Goal: Task Accomplishment & Management: Use online tool/utility

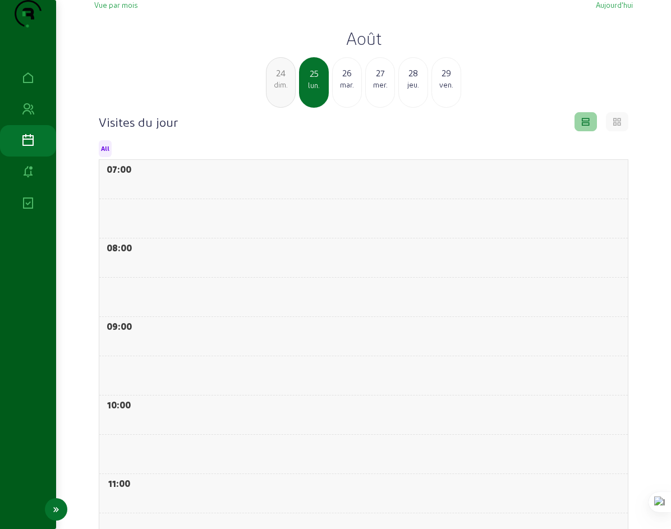
click at [29, 211] on icon at bounding box center [27, 203] width 13 height 13
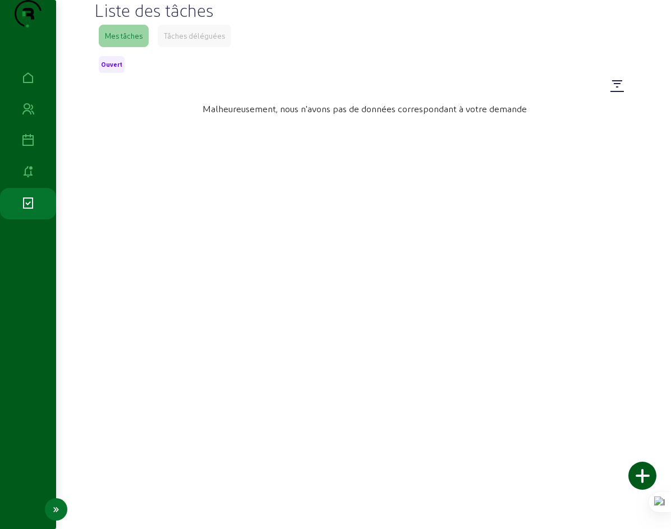
click at [28, 179] on icon at bounding box center [27, 172] width 13 height 13
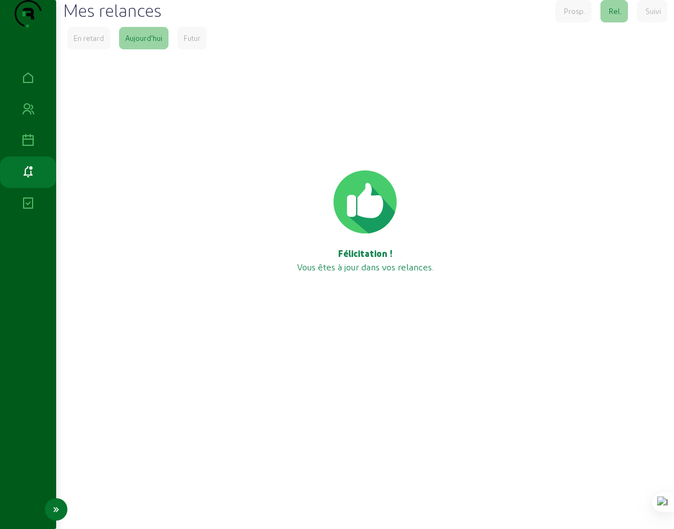
click at [28, 148] on icon at bounding box center [27, 140] width 13 height 13
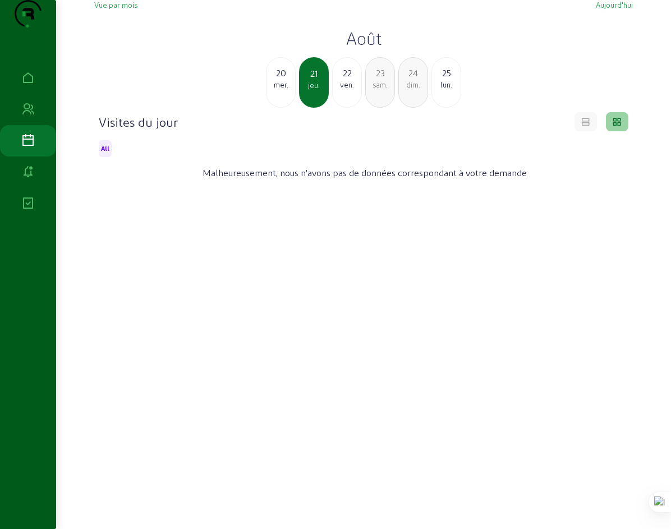
click at [101, 9] on span "Vue par mois" at bounding box center [115, 5] width 43 height 8
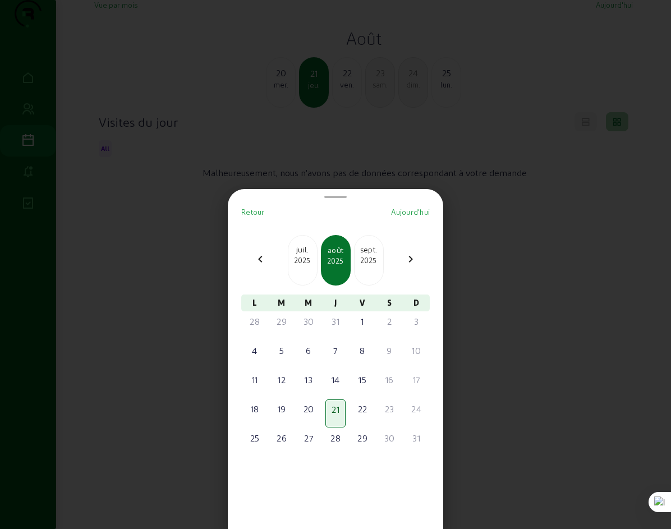
click at [409, 259] on mat-icon "chevron_right" at bounding box center [410, 259] width 13 height 13
click at [257, 325] on div "1" at bounding box center [255, 321] width 18 height 13
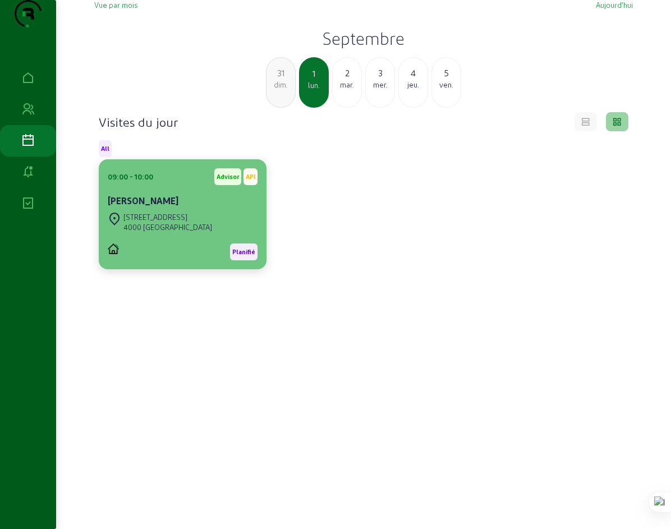
click at [110, 206] on cam-card-title "[PERSON_NAME]" at bounding box center [143, 200] width 71 height 11
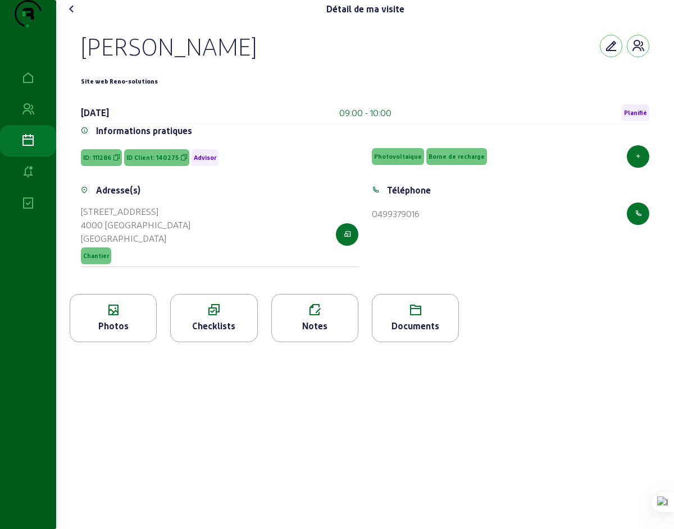
click at [212, 317] on icon at bounding box center [214, 310] width 86 height 13
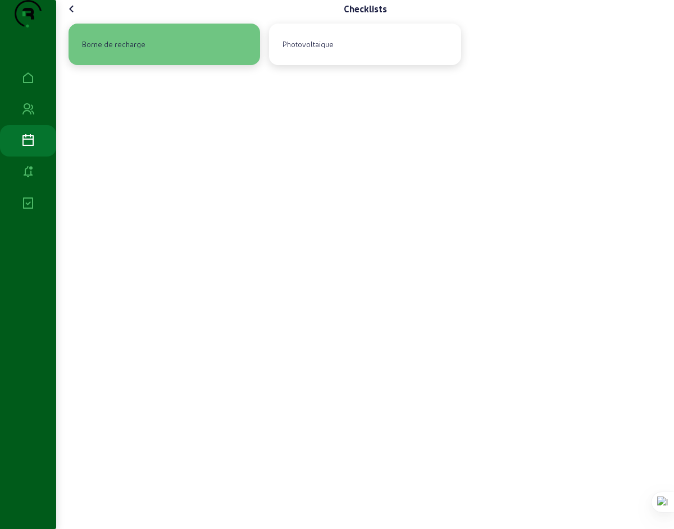
click at [130, 54] on div "Borne de recharge" at bounding box center [113, 44] width 72 height 19
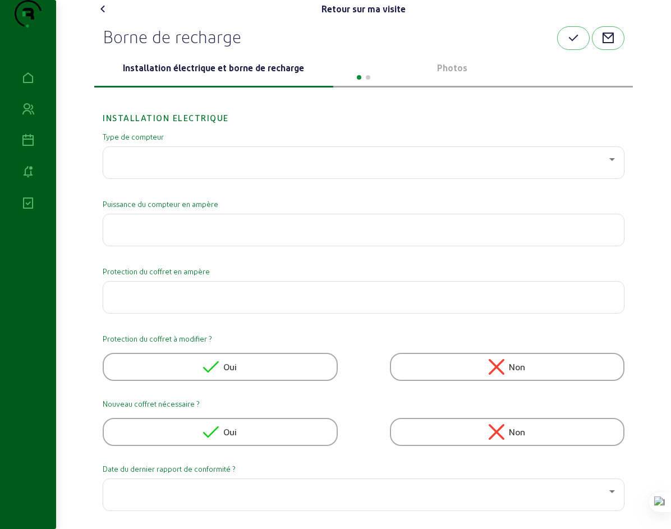
click at [428, 83] on div at bounding box center [363, 76] width 539 height 13
click at [369, 80] on span at bounding box center [368, 77] width 4 height 4
click at [633, 83] on div at bounding box center [363, 76] width 539 height 13
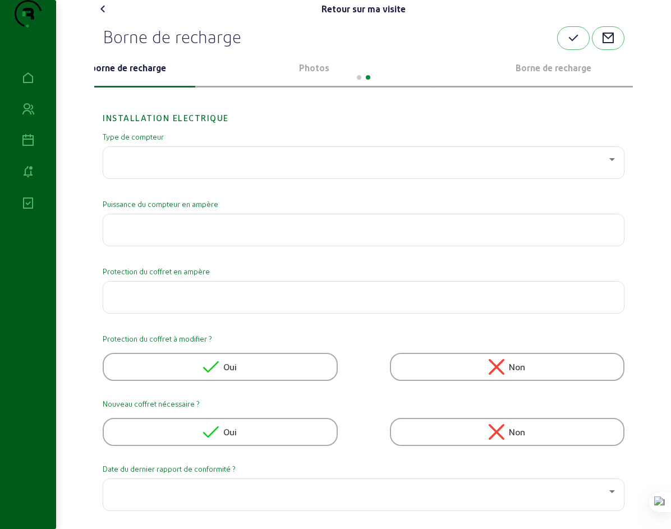
click at [209, 83] on div at bounding box center [363, 76] width 539 height 13
click at [312, 83] on div at bounding box center [363, 76] width 539 height 13
click at [532, 83] on div at bounding box center [363, 76] width 539 height 13
click at [310, 83] on div at bounding box center [363, 76] width 539 height 13
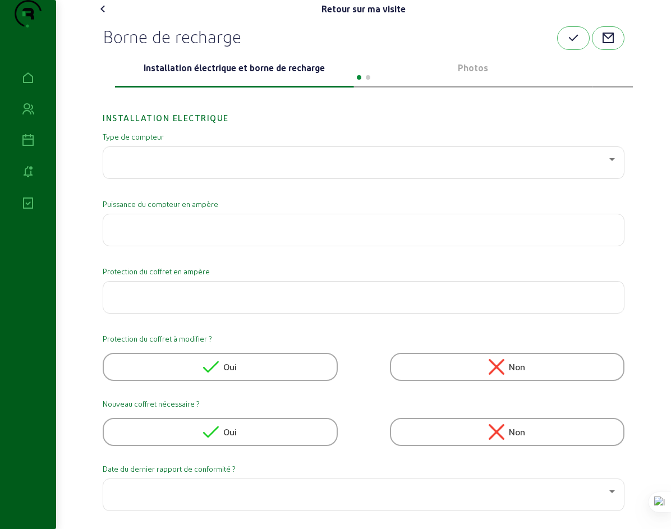
click at [420, 88] on swiper-container "Installation électrique et borne de recharge Photos Borne de recharge" at bounding box center [363, 69] width 539 height 38
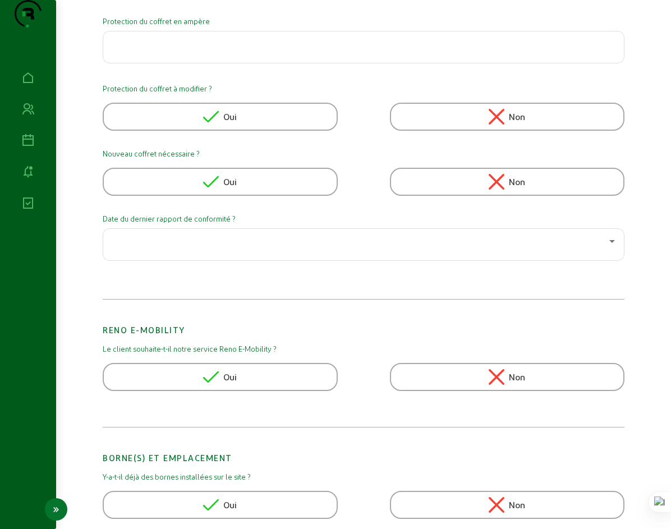
scroll to position [255, 0]
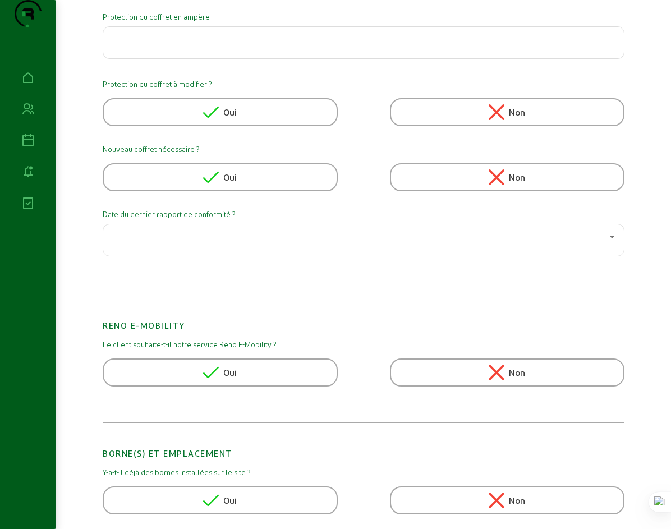
click at [615, 239] on icon at bounding box center [613, 237] width 6 height 3
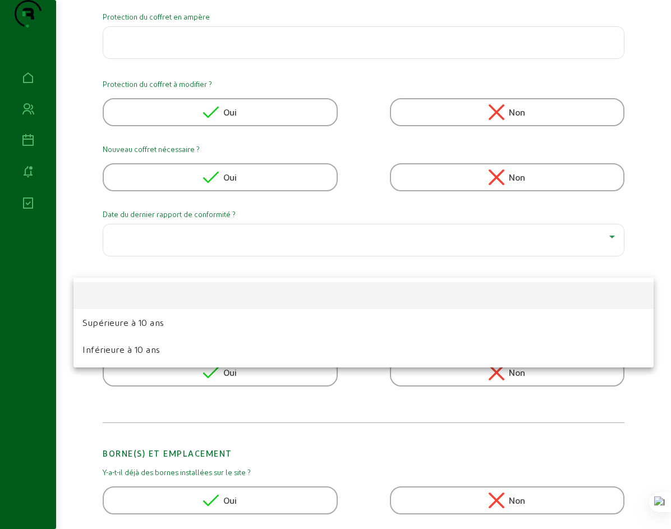
click at [642, 259] on div at bounding box center [335, 264] width 671 height 529
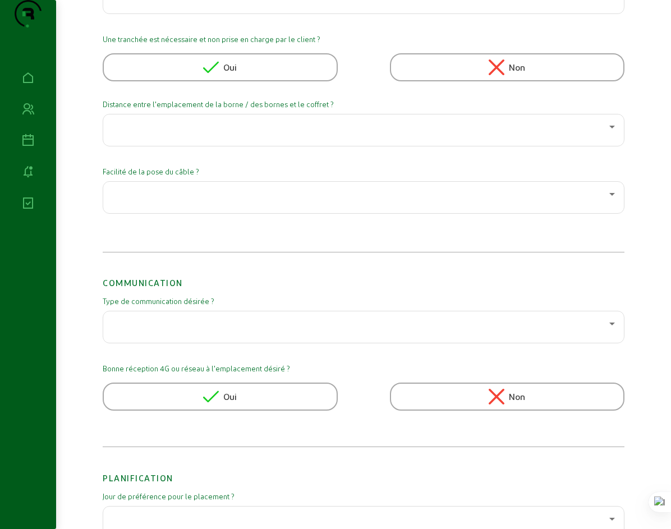
scroll to position [1084, 0]
click at [619, 330] on icon at bounding box center [612, 323] width 13 height 13
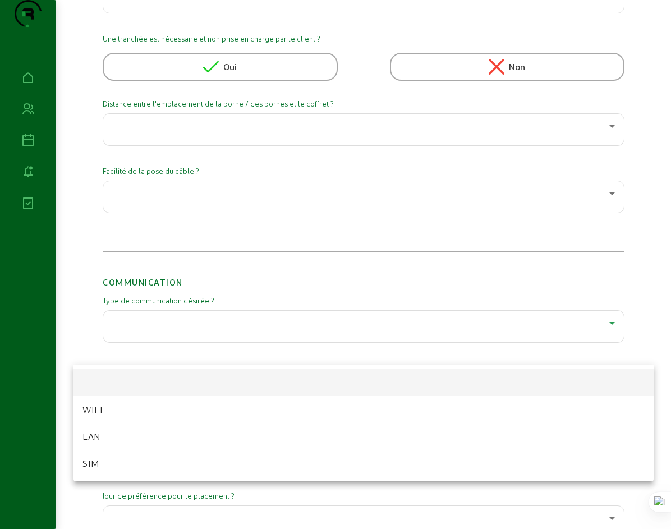
click at [640, 346] on div at bounding box center [335, 264] width 671 height 529
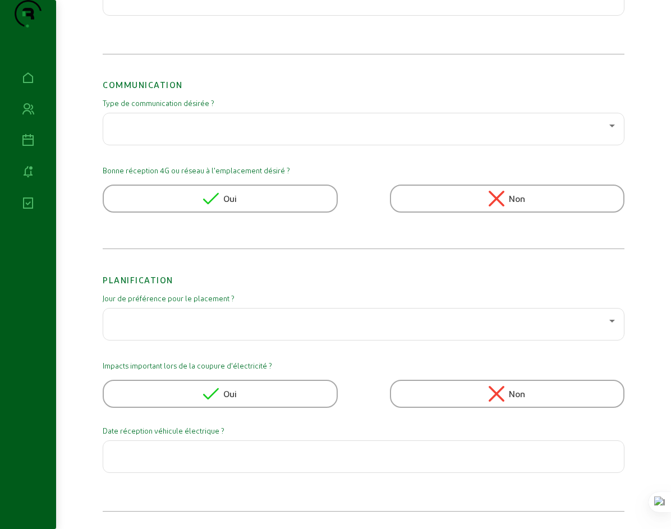
scroll to position [1304, 0]
click at [619, 319] on icon at bounding box center [612, 320] width 13 height 13
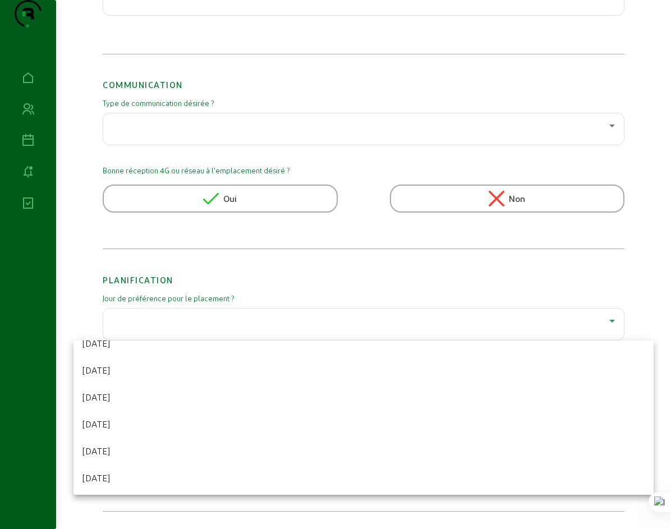
scroll to position [70, 0]
click at [642, 321] on div at bounding box center [335, 264] width 671 height 529
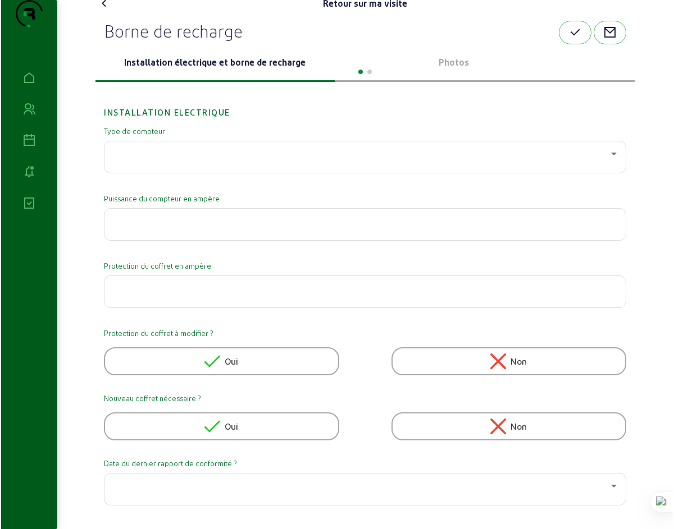
scroll to position [0, 0]
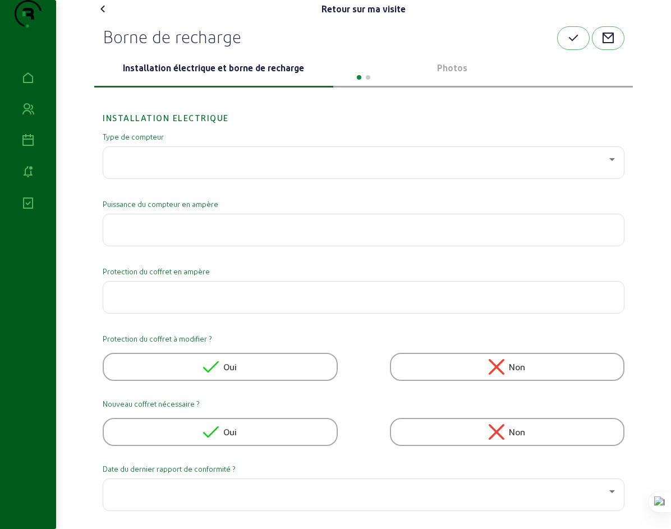
click at [97, 16] on icon at bounding box center [103, 8] width 13 height 13
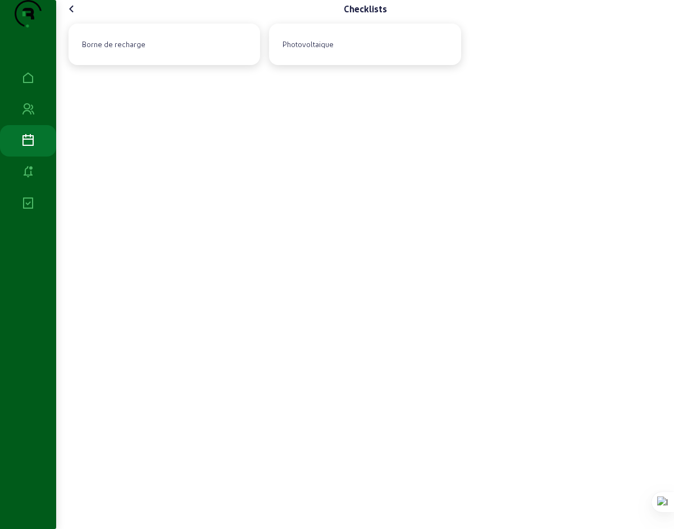
click at [75, 16] on icon at bounding box center [71, 8] width 13 height 13
